Goal: Transaction & Acquisition: Purchase product/service

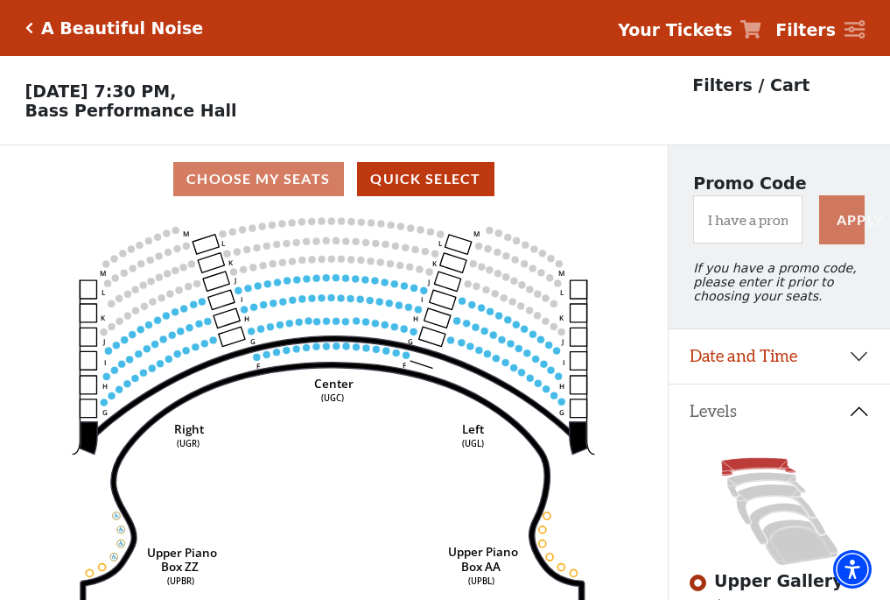
scroll to position [81, 0]
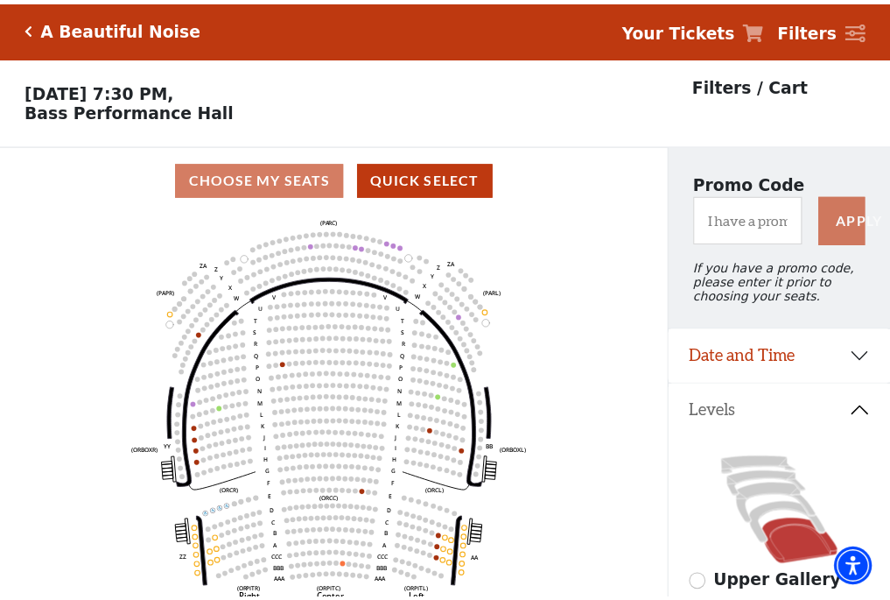
scroll to position [81, 0]
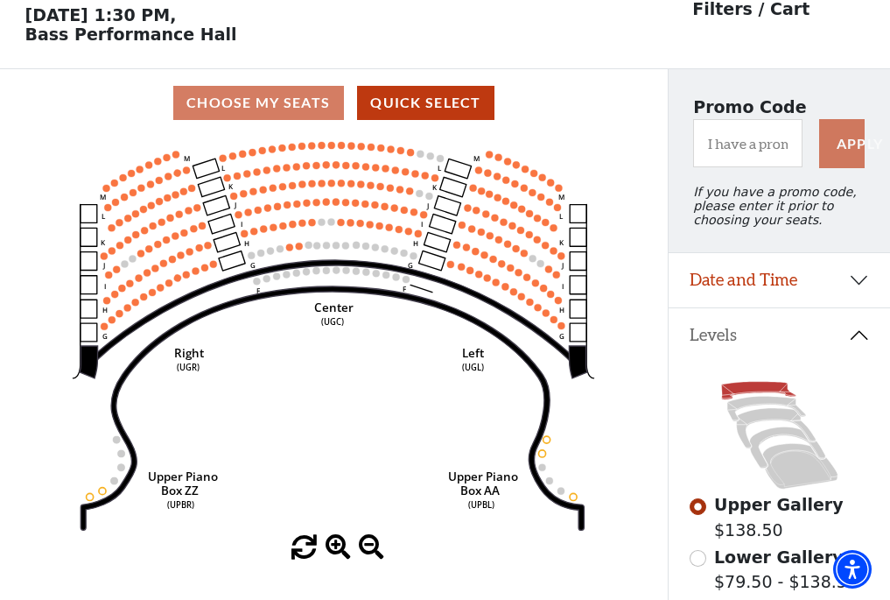
scroll to position [81, 0]
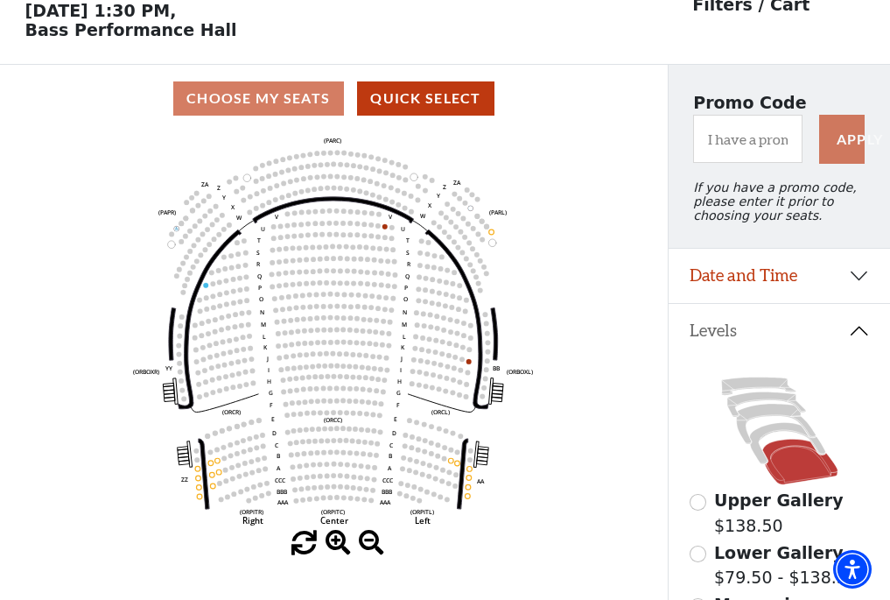
scroll to position [81, 0]
